Goal: Task Accomplishment & Management: Manage account settings

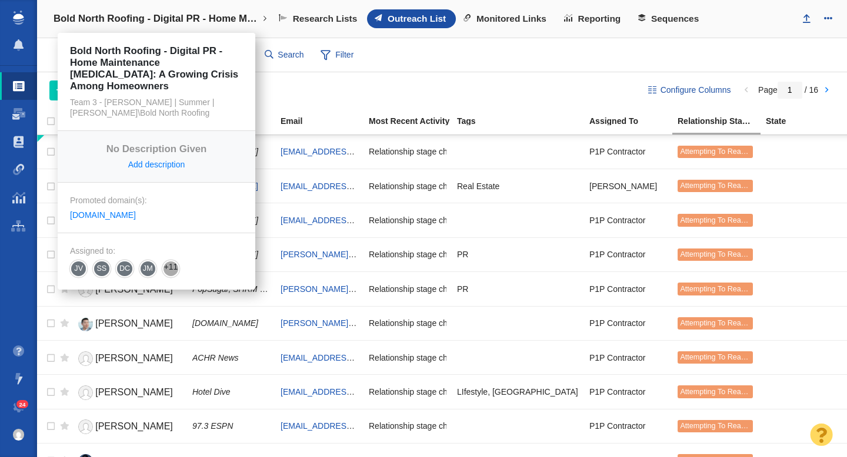
click at [176, 18] on h4 "Bold North Roofing - Digital PR - Home Maintenance [MEDICAL_DATA]: A Growing Cr…" at bounding box center [156, 19] width 206 height 12
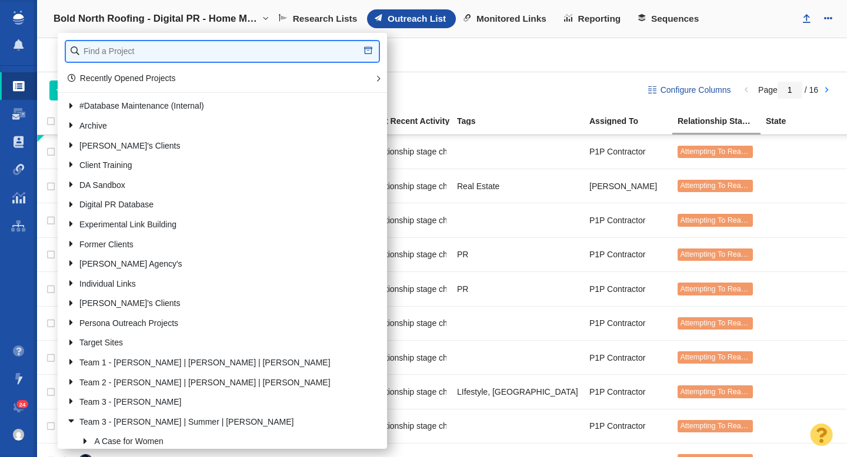
click at [140, 56] on input "text" at bounding box center [222, 51] width 313 height 21
type input "patriot"
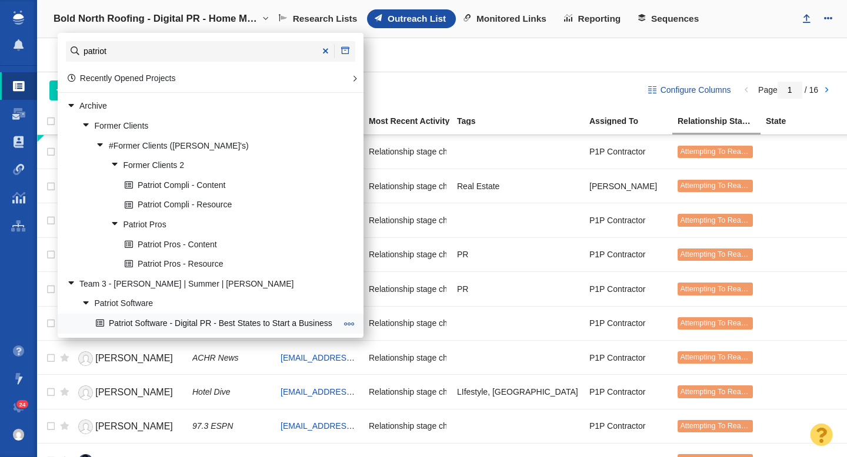
click at [219, 321] on link "Patriot Software - Digital PR - Best States to Start a Business" at bounding box center [216, 324] width 246 height 18
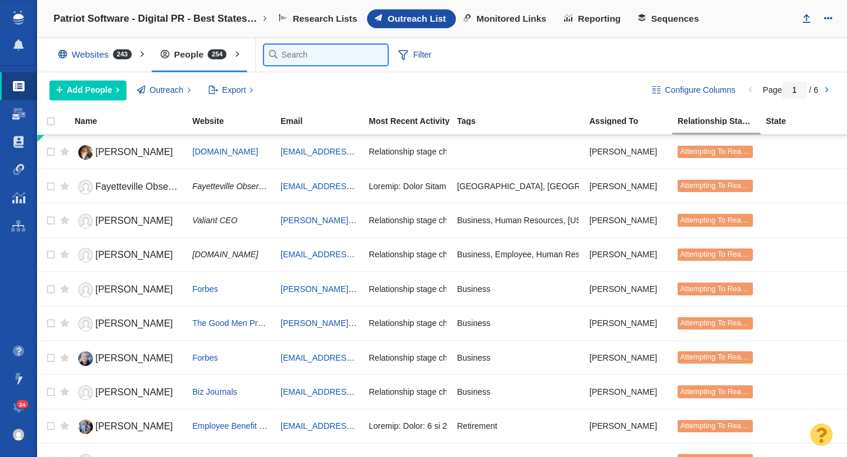
click at [297, 59] on input "text" at bounding box center [325, 55] width 123 height 21
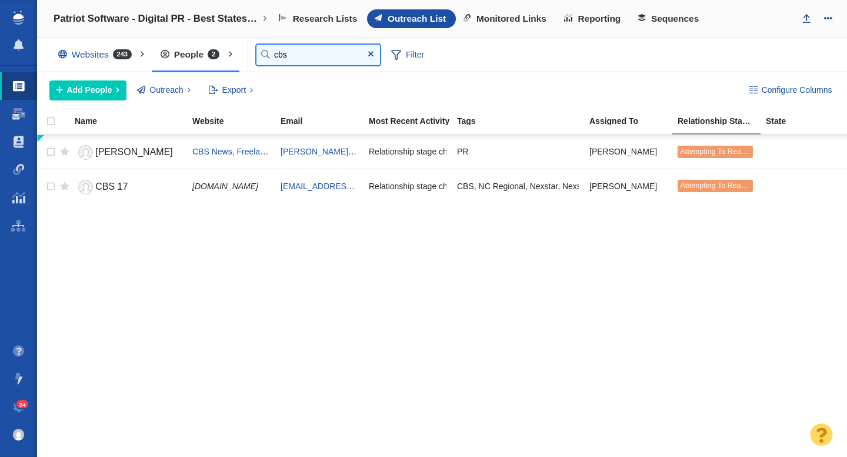
type input "cbs"
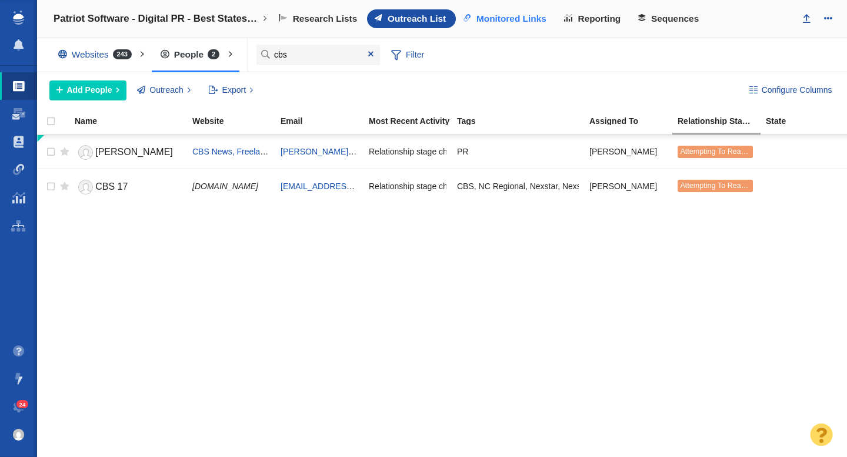
click at [516, 14] on span "Monitored Links" at bounding box center [511, 19] width 70 height 11
